Goal: Transaction & Acquisition: Book appointment/travel/reservation

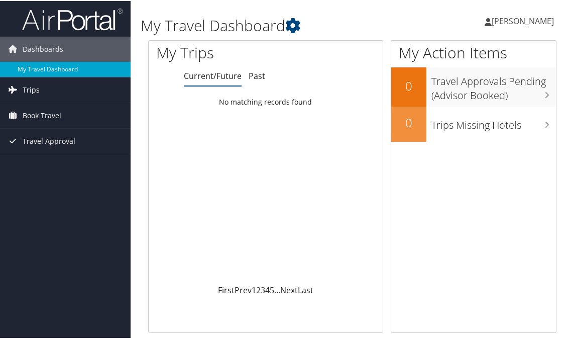
click at [34, 89] on span "Trips" at bounding box center [31, 88] width 17 height 25
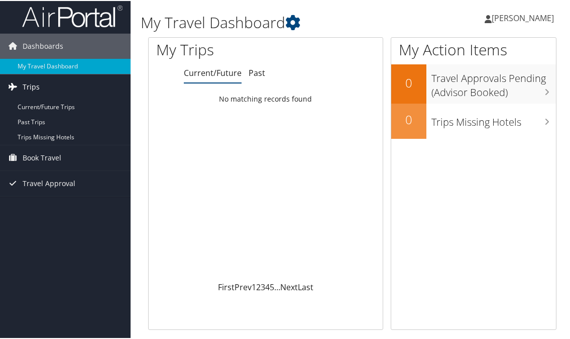
click at [26, 84] on span "Trips" at bounding box center [31, 85] width 17 height 25
click at [29, 112] on span "Book Travel" at bounding box center [42, 111] width 39 height 25
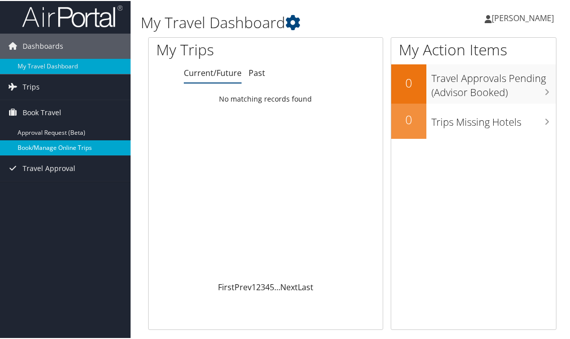
click at [61, 148] on link "Book/Manage Online Trips" at bounding box center [65, 146] width 131 height 15
